Goal: Download file/media

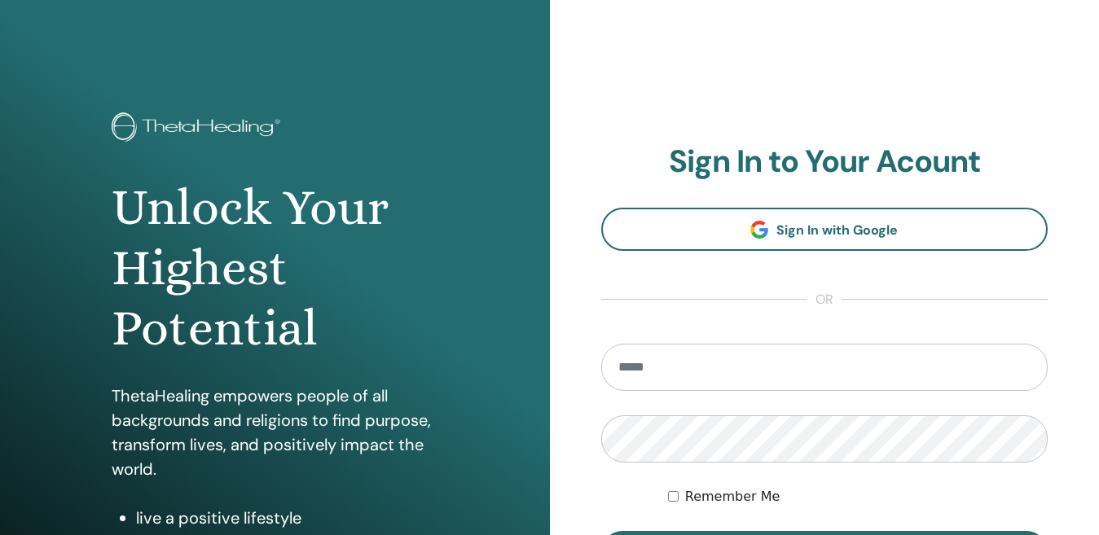
click at [660, 367] on input "email" at bounding box center [824, 367] width 447 height 47
type input "**********"
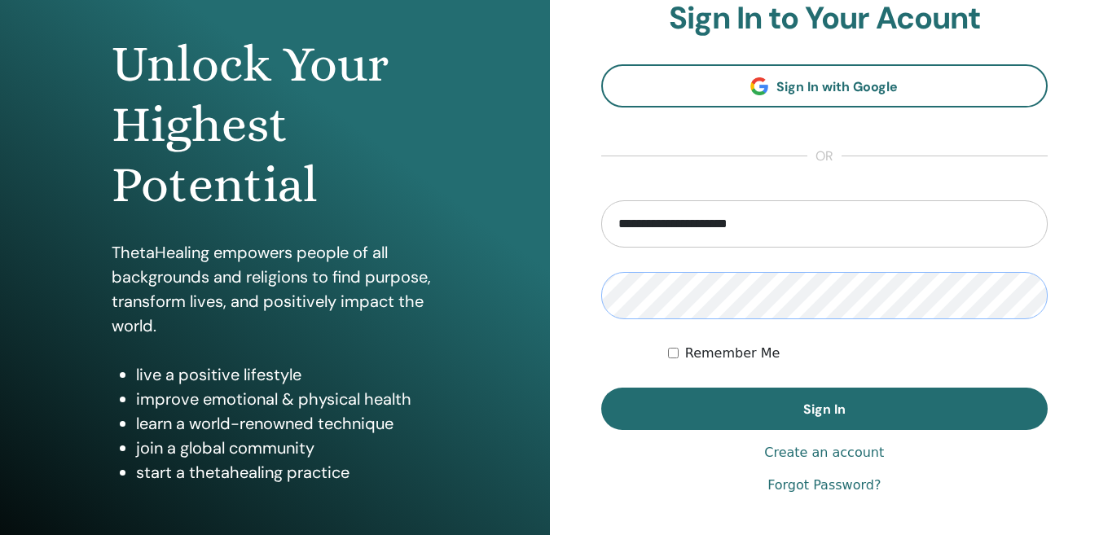
scroll to position [163, 0]
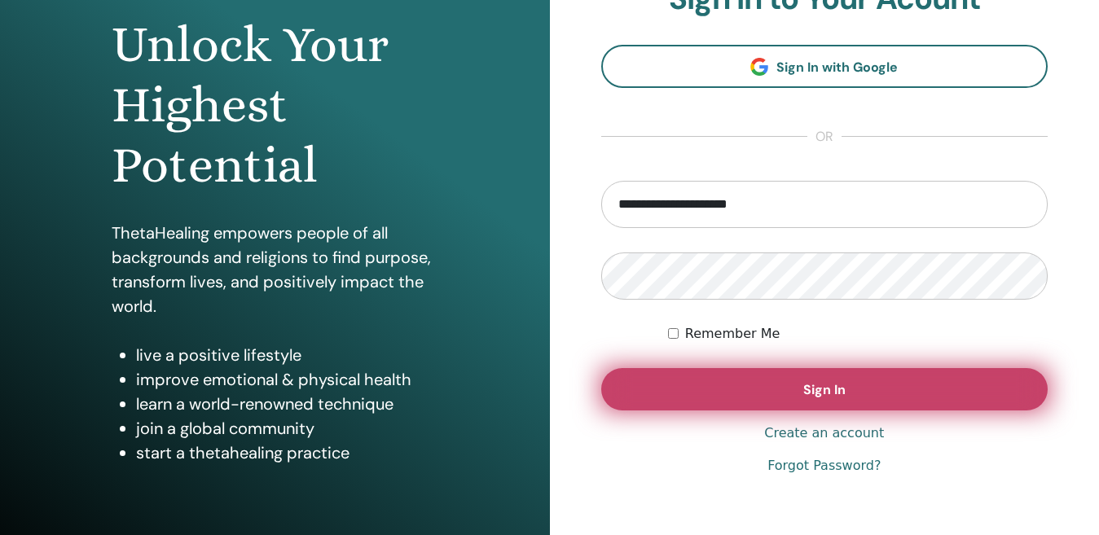
click at [836, 392] on span "Sign In" at bounding box center [824, 389] width 42 height 17
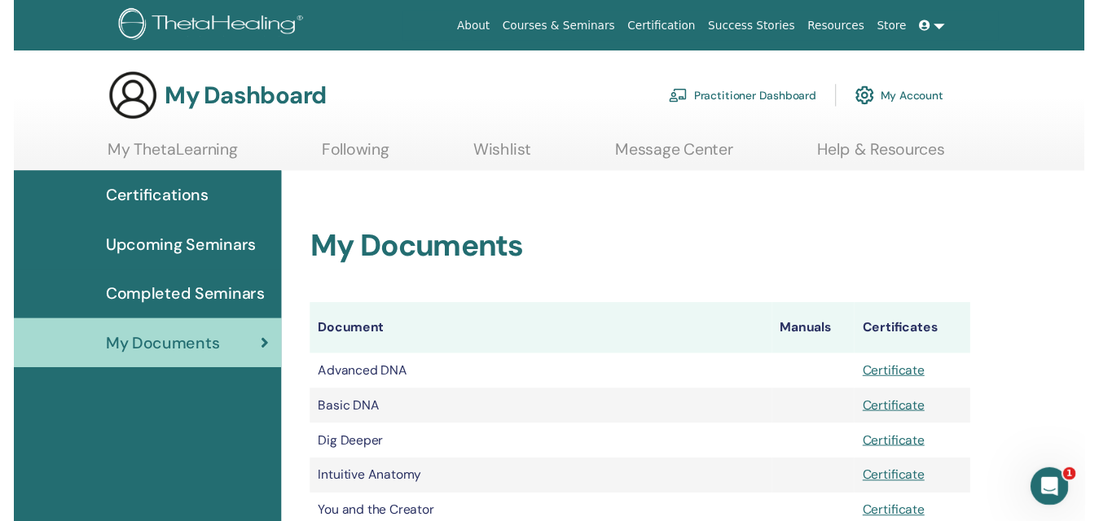
scroll to position [202, 0]
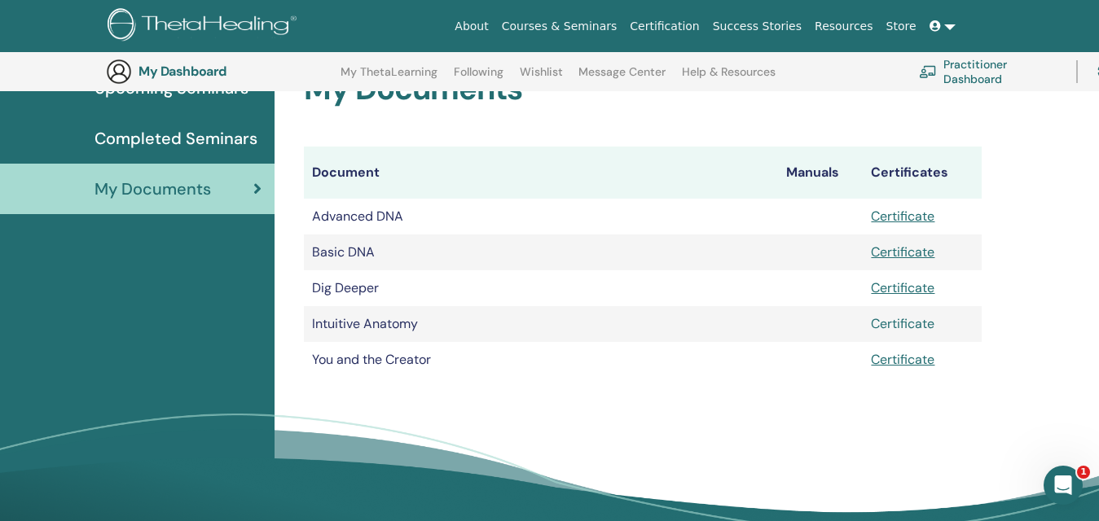
click at [913, 323] on link "Certificate" at bounding box center [903, 323] width 64 height 17
